Goal: Check status: Check status

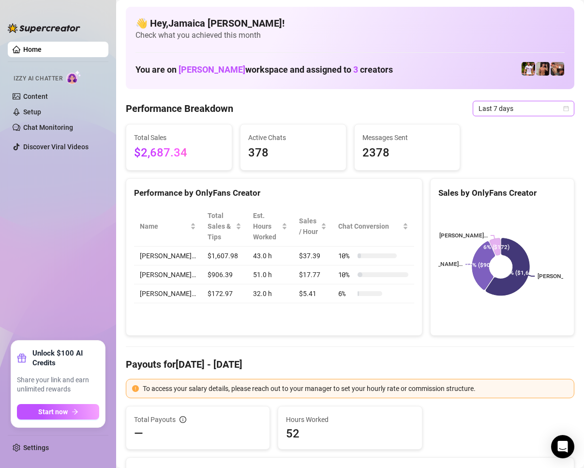
click at [502, 112] on span "Last 7 days" at bounding box center [524, 108] width 90 height 15
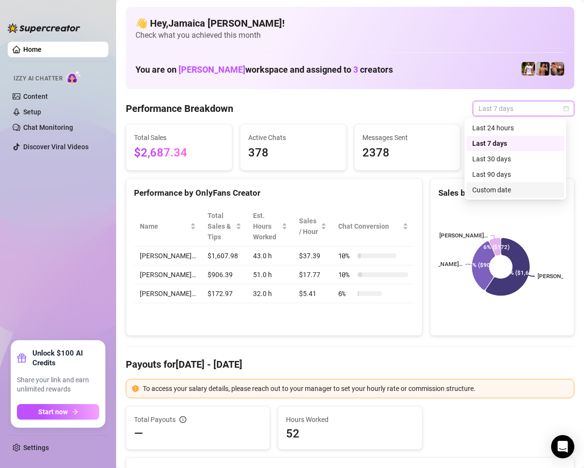
click at [509, 185] on div "Custom date" at bounding box center [515, 189] width 86 height 11
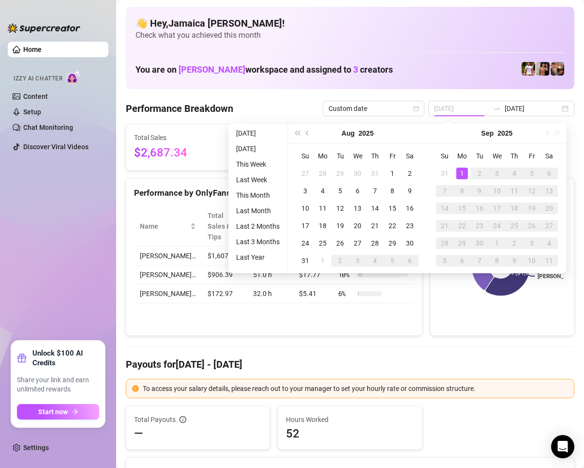
click at [457, 178] on div "1" at bounding box center [462, 173] width 12 height 12
drag, startPoint x: 460, startPoint y: 176, endPoint x: 456, endPoint y: 193, distance: 17.3
click at [460, 176] on div "1" at bounding box center [462, 173] width 12 height 12
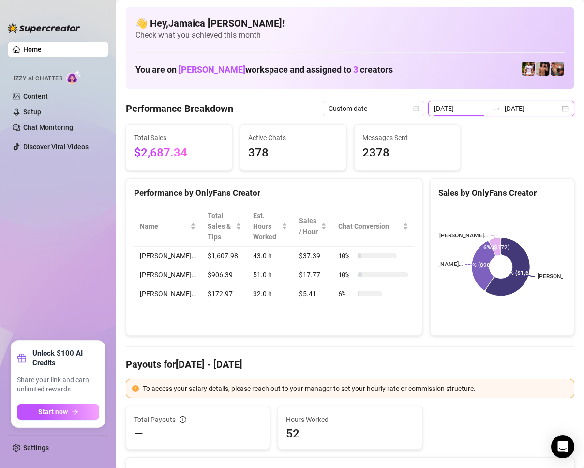
drag, startPoint x: 475, startPoint y: 109, endPoint x: 482, endPoint y: 126, distance: 18.4
click at [475, 109] on input "2025-08-25" at bounding box center [461, 108] width 55 height 11
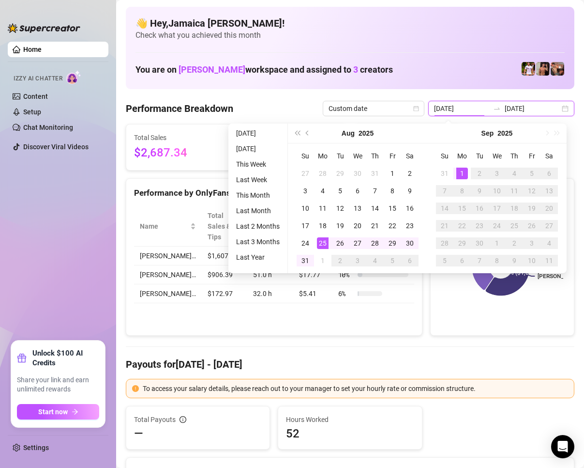
type input "[DATE]"
click at [464, 172] on div "1" at bounding box center [462, 173] width 12 height 12
click at [464, 171] on div "1" at bounding box center [462, 173] width 12 height 12
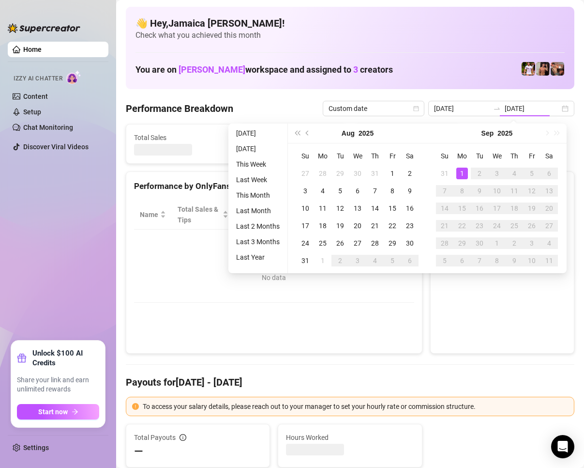
type input "[DATE]"
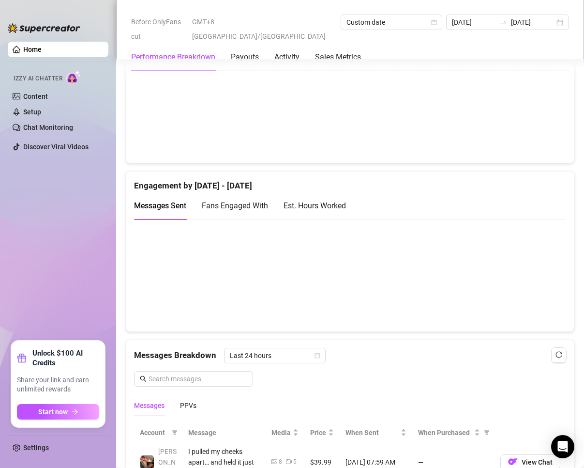
scroll to position [678, 0]
